Goal: Information Seeking & Learning: Learn about a topic

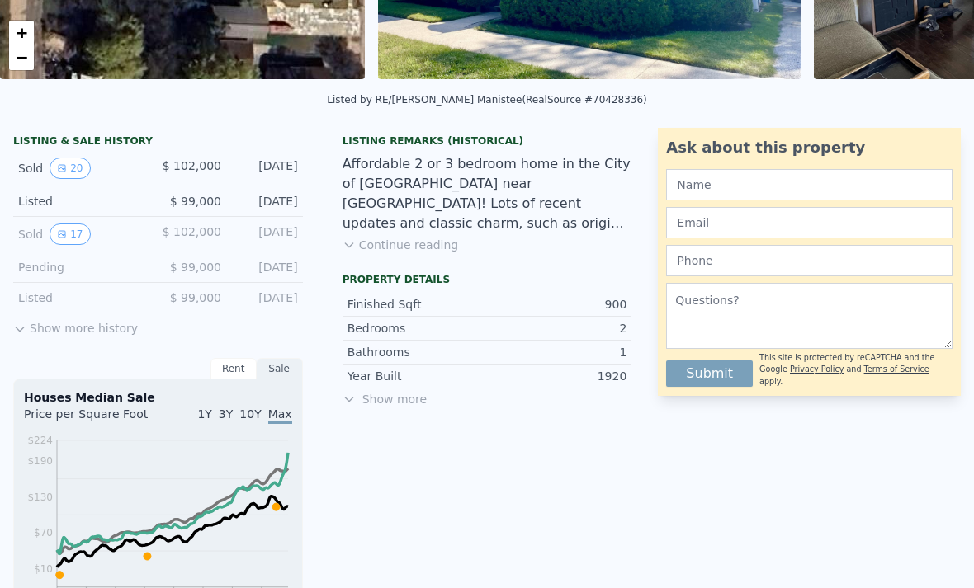
scroll to position [340, 0]
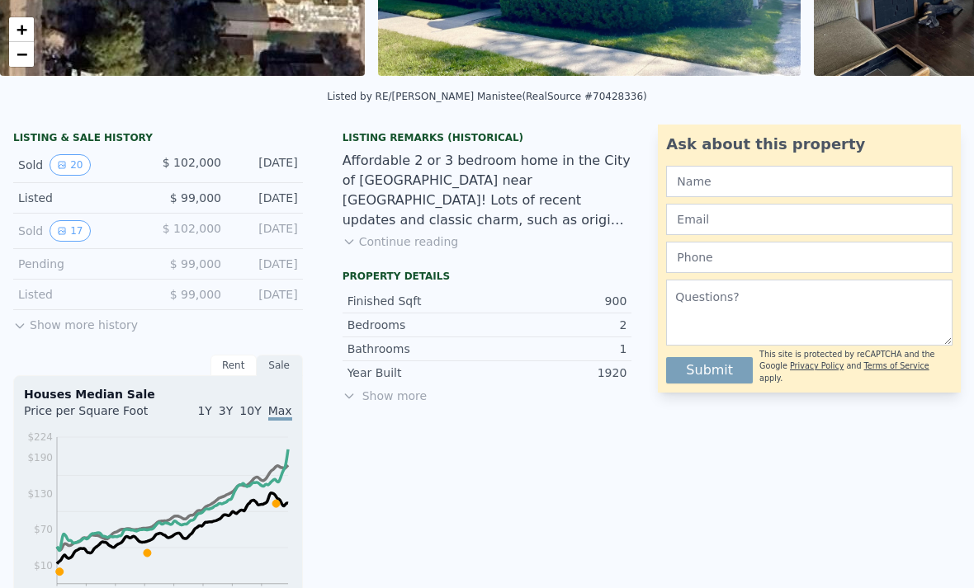
click at [106, 330] on button "Show more history" at bounding box center [75, 321] width 125 height 23
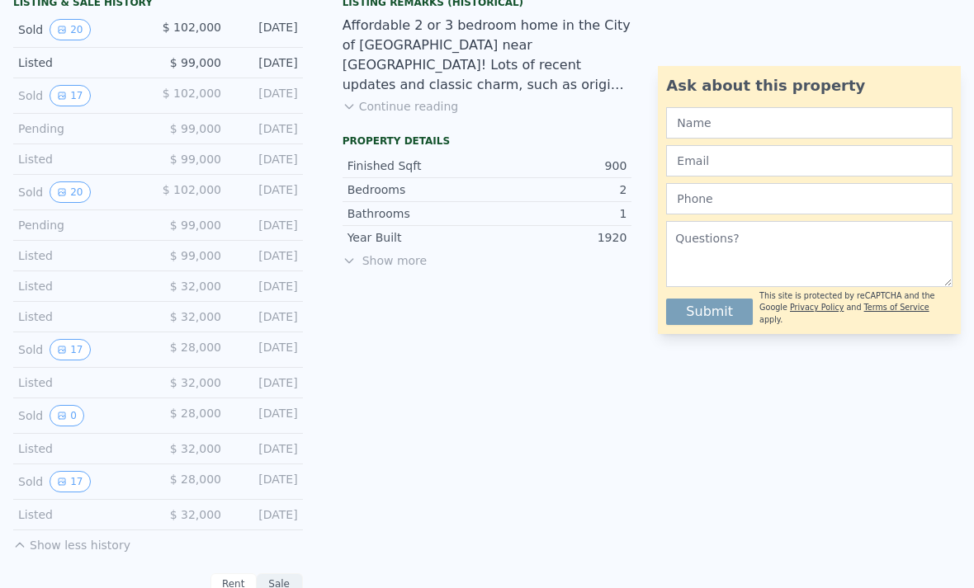
scroll to position [482, 0]
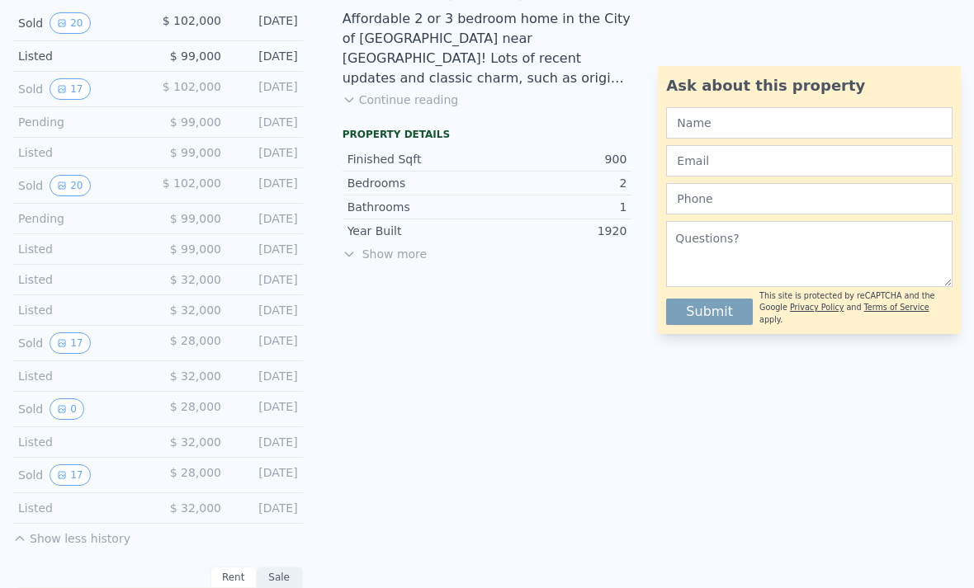
click at [75, 471] on button "17" at bounding box center [70, 475] width 40 height 21
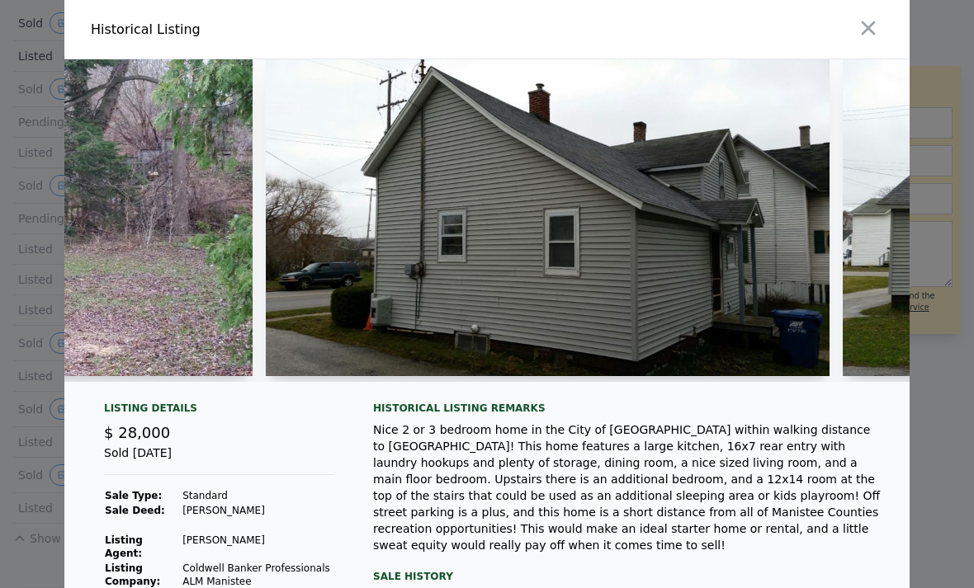
scroll to position [0, 966]
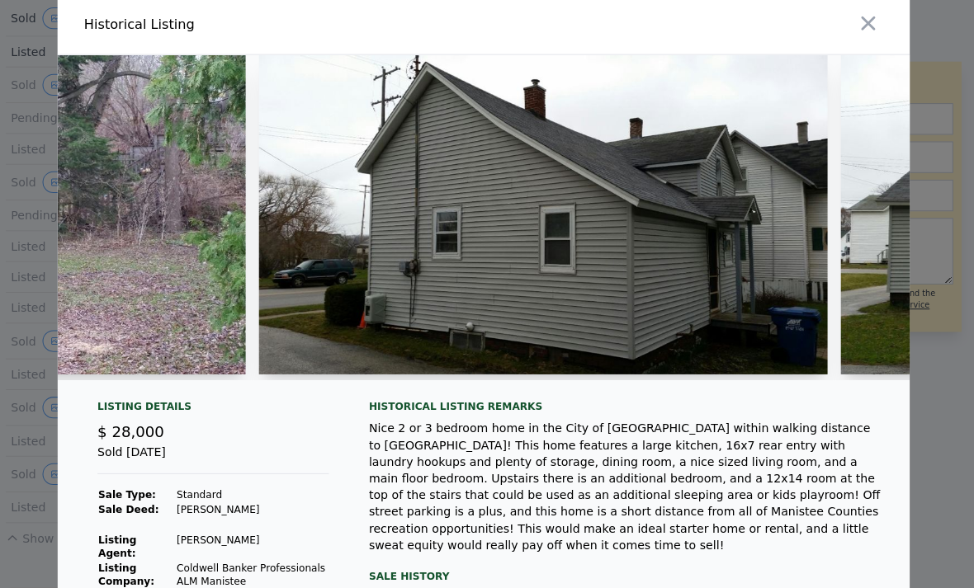
click at [627, 224] on img at bounding box center [546, 217] width 564 height 317
click at [670, 241] on img at bounding box center [546, 217] width 564 height 317
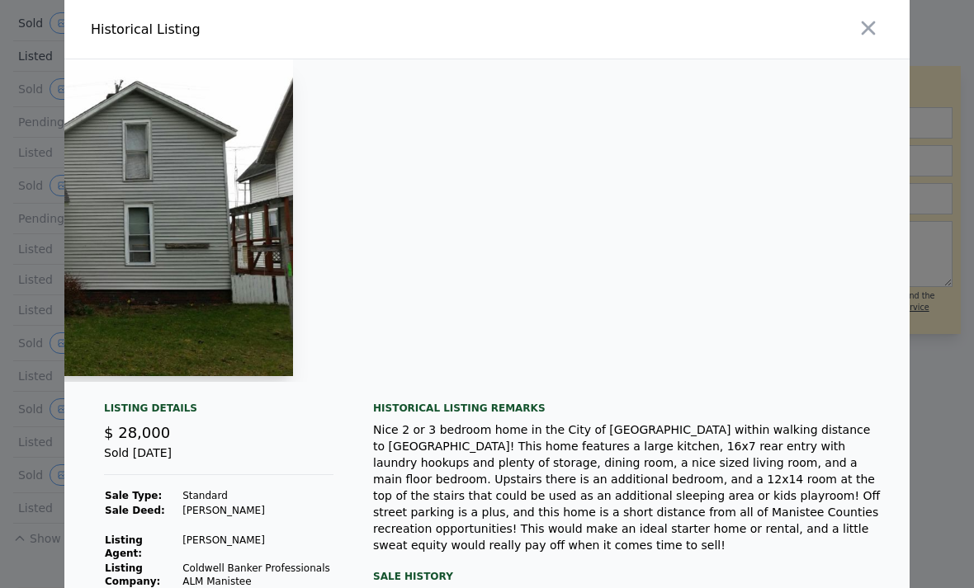
scroll to position [0, 2079]
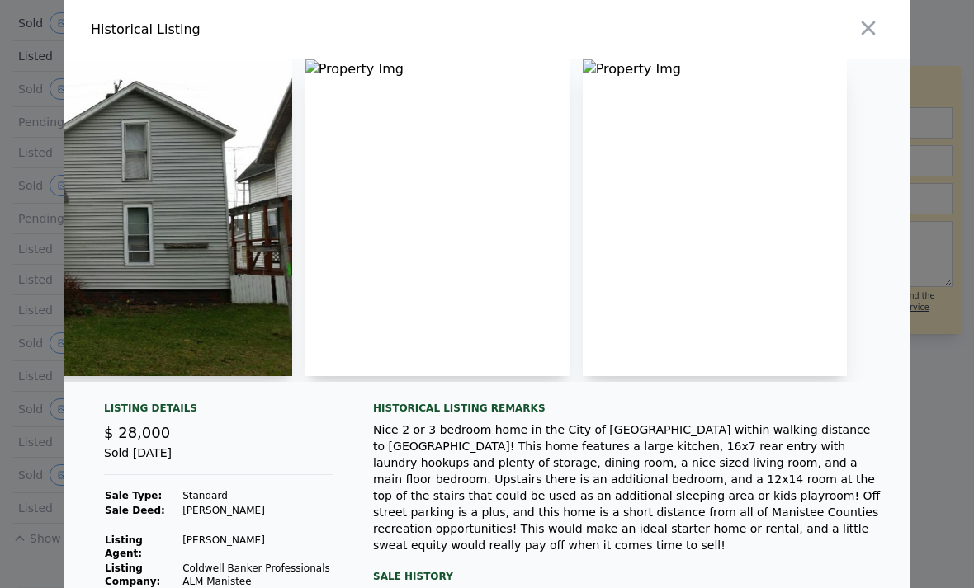
click at [511, 230] on img at bounding box center [437, 217] width 264 height 317
click at [501, 204] on img at bounding box center [437, 217] width 264 height 317
click at [873, 18] on icon "button" at bounding box center [868, 28] width 23 height 23
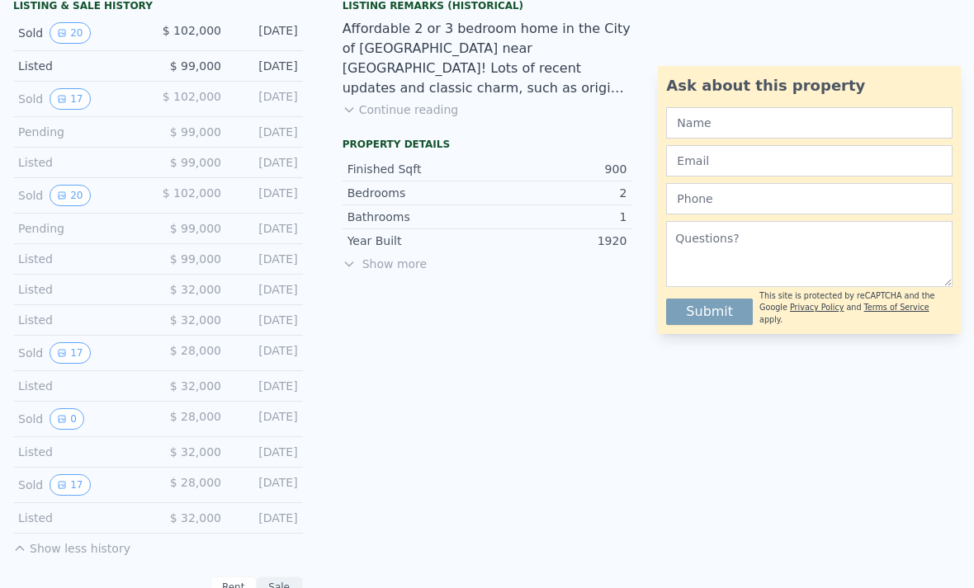
scroll to position [484, 0]
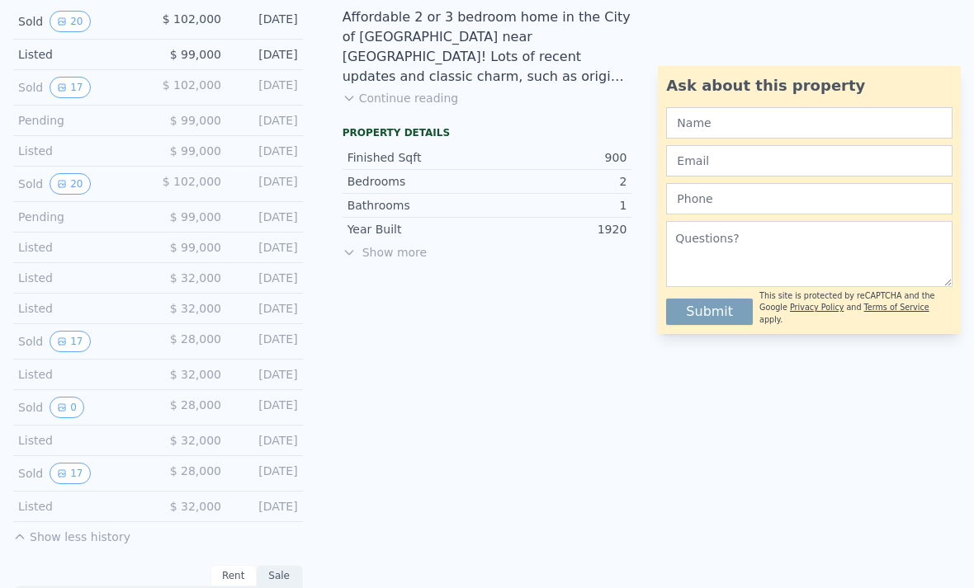
click at [68, 474] on button "17" at bounding box center [70, 473] width 40 height 21
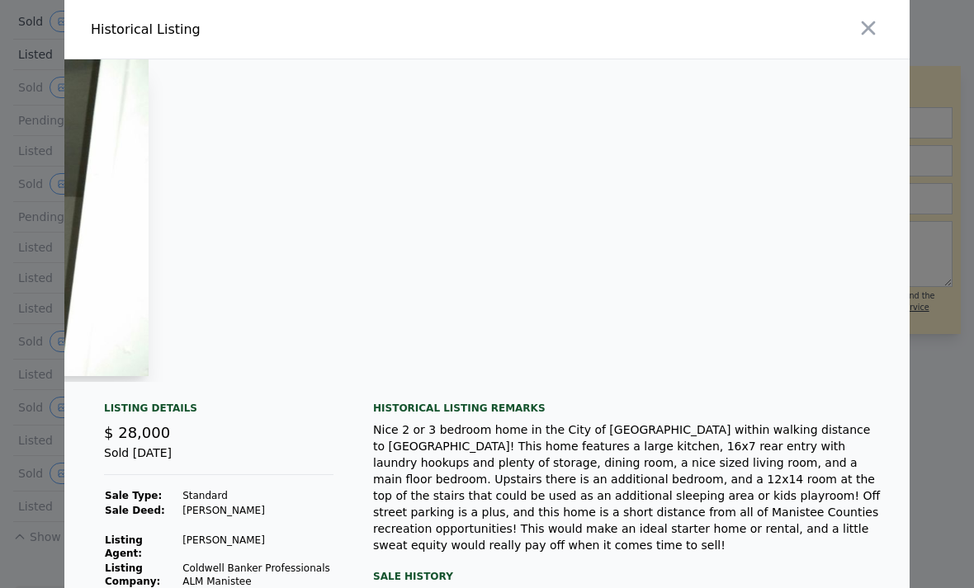
scroll to position [0, 3935]
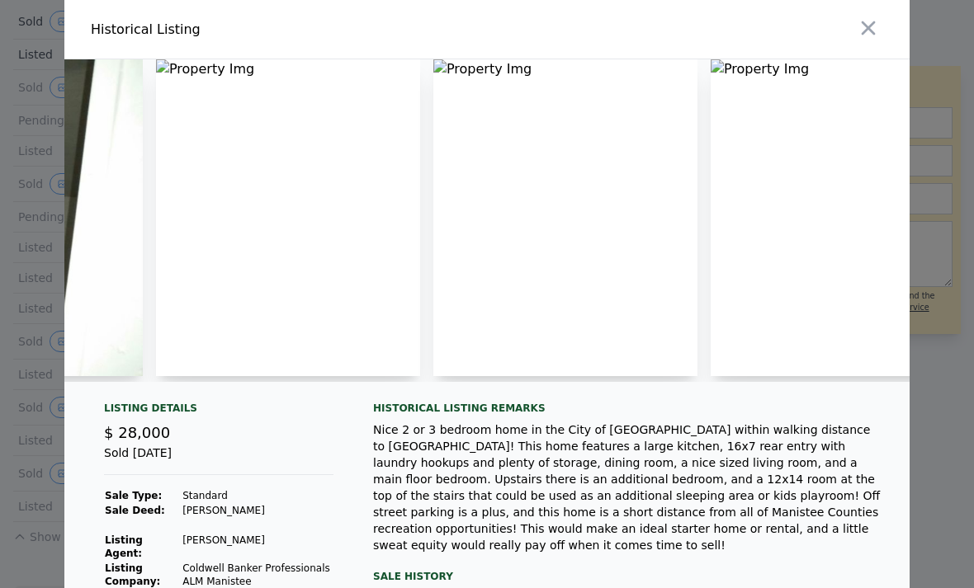
click at [420, 215] on img at bounding box center [288, 217] width 264 height 317
click at [697, 217] on img at bounding box center [565, 217] width 264 height 317
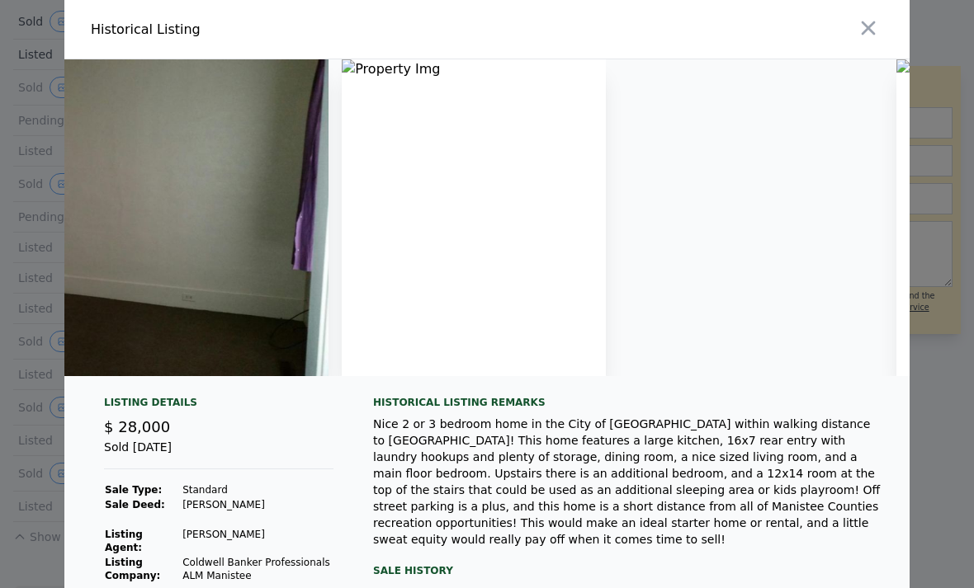
scroll to position [0, 5723]
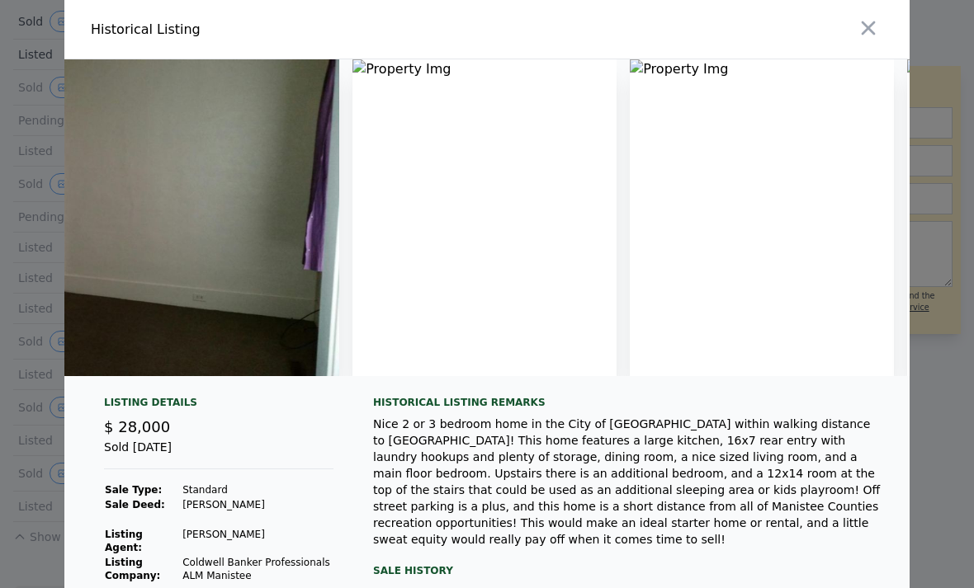
click at [616, 233] on img at bounding box center [484, 217] width 264 height 317
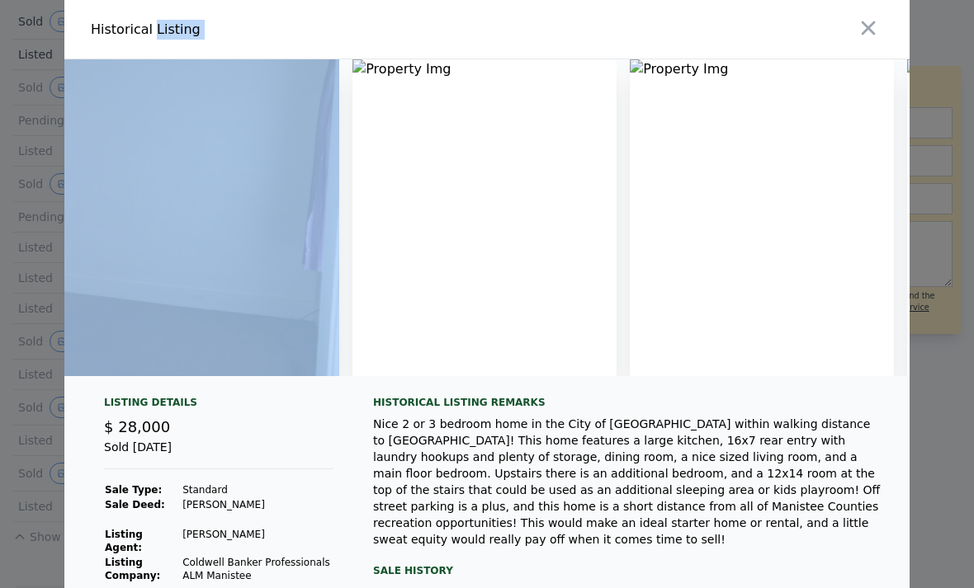
click at [616, 235] on img at bounding box center [484, 217] width 264 height 317
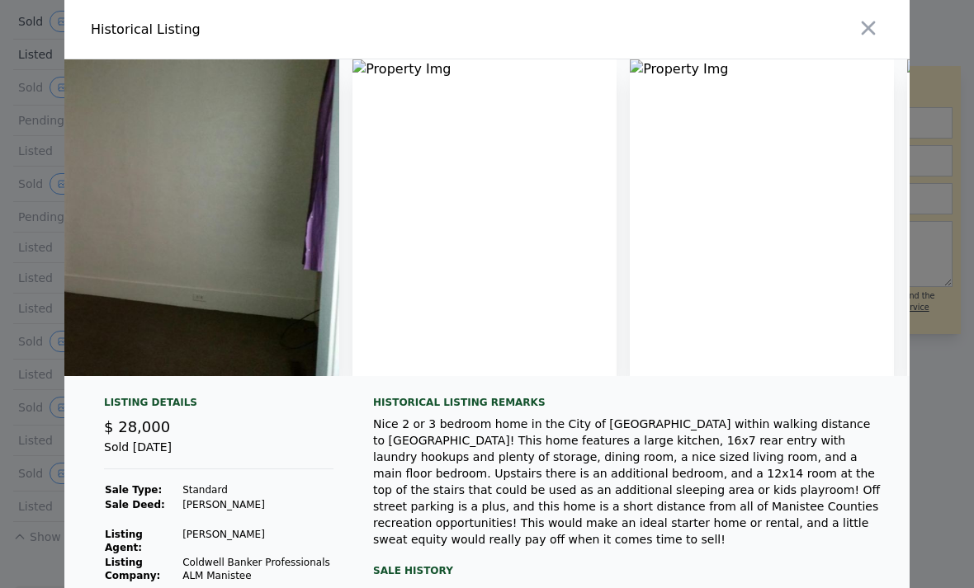
click at [616, 236] on img at bounding box center [484, 217] width 264 height 317
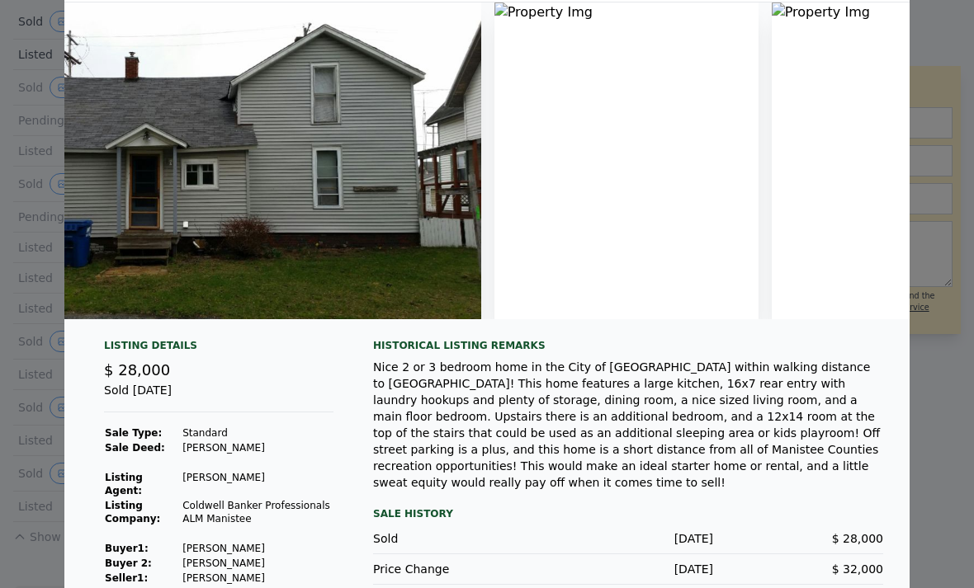
scroll to position [0, 1812]
